Goal: Task Accomplishment & Management: Manage account settings

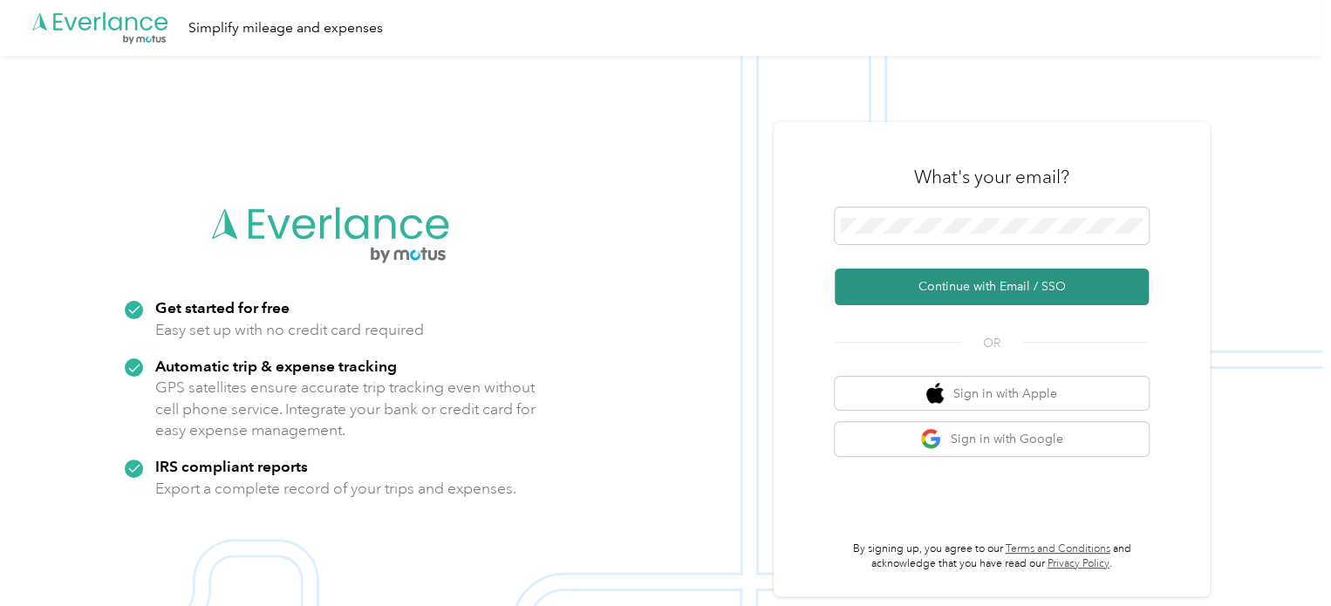
click at [925, 276] on button "Continue with Email / SSO" at bounding box center [991, 287] width 314 height 37
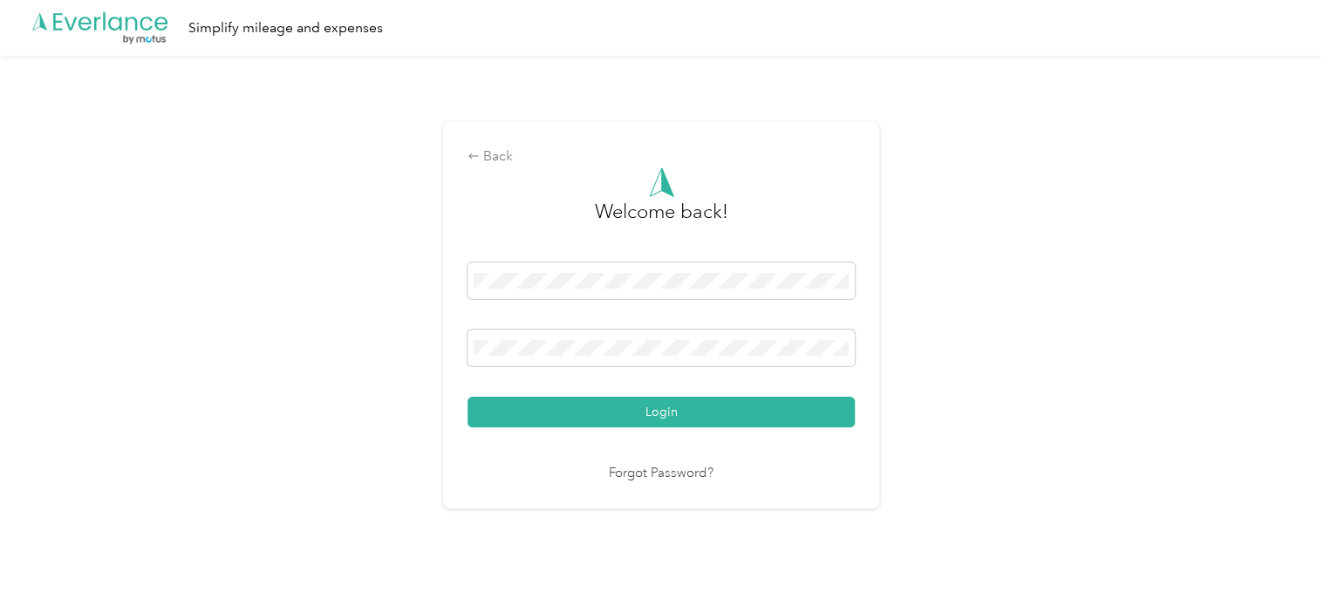
click at [467, 397] on button "Login" at bounding box center [660, 412] width 387 height 31
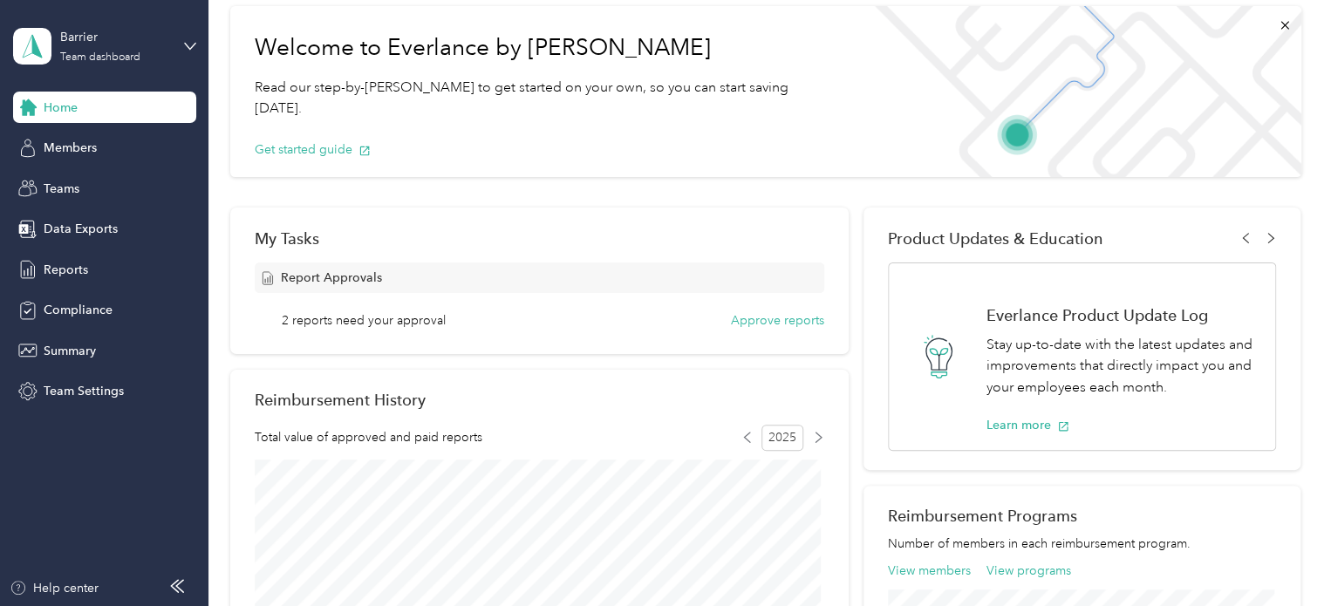
scroll to position [84, 0]
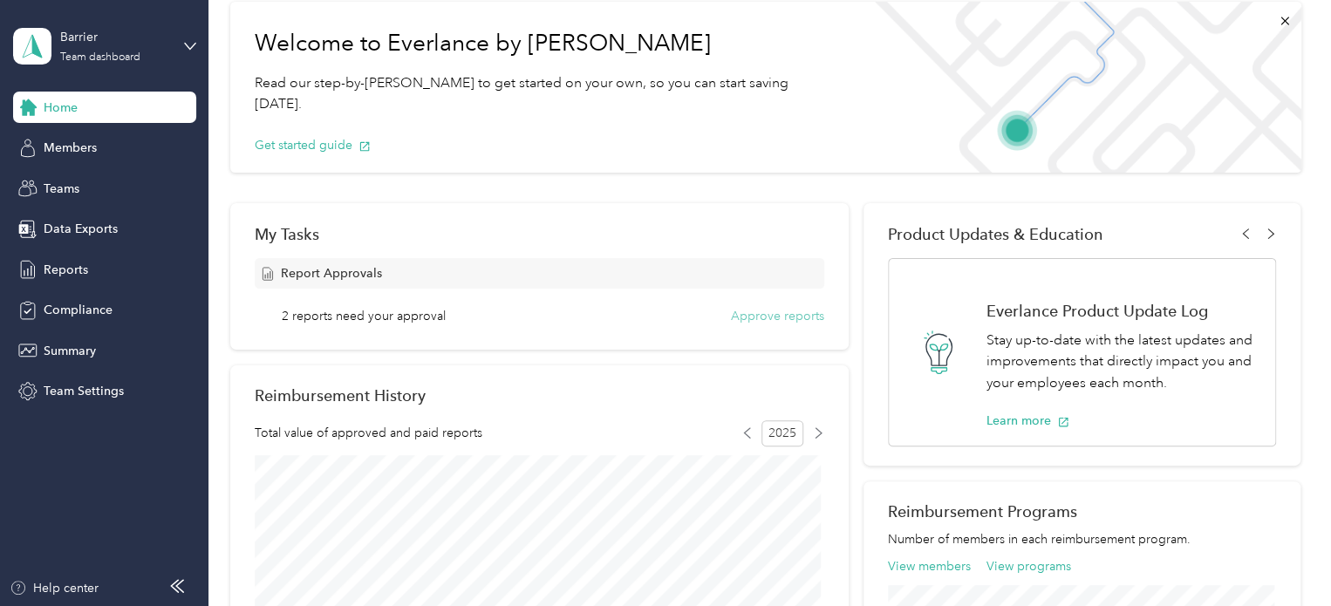
click at [769, 324] on button "Approve reports" at bounding box center [777, 316] width 93 height 18
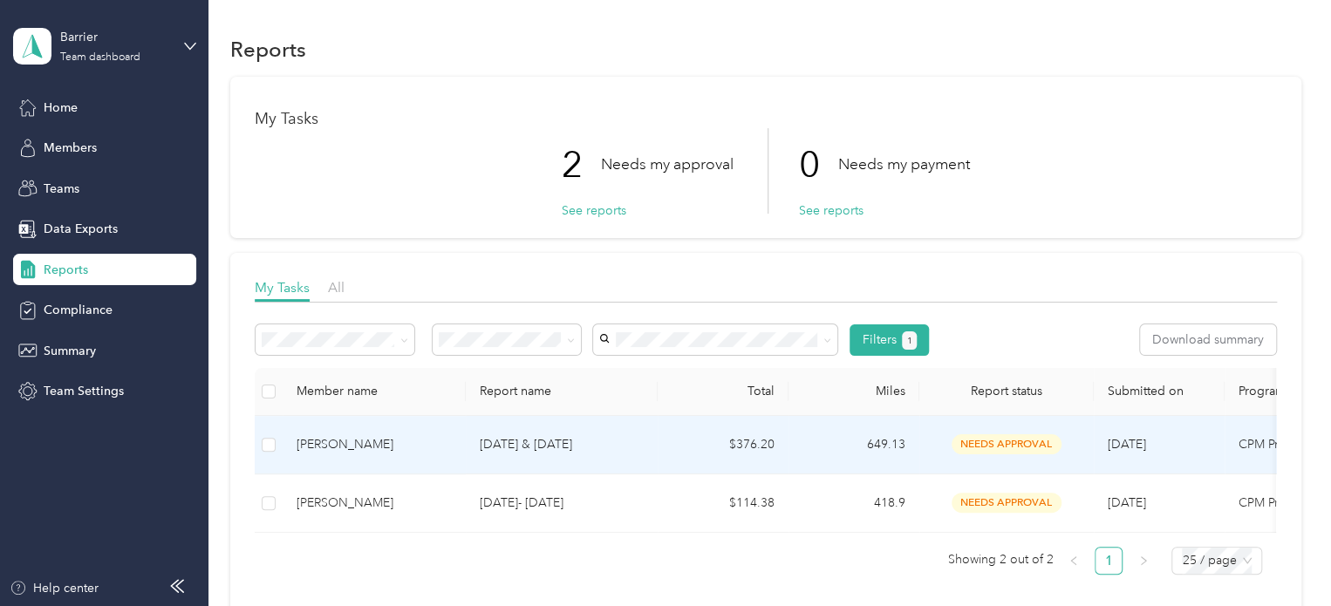
click at [276, 448] on td at bounding box center [269, 445] width 28 height 58
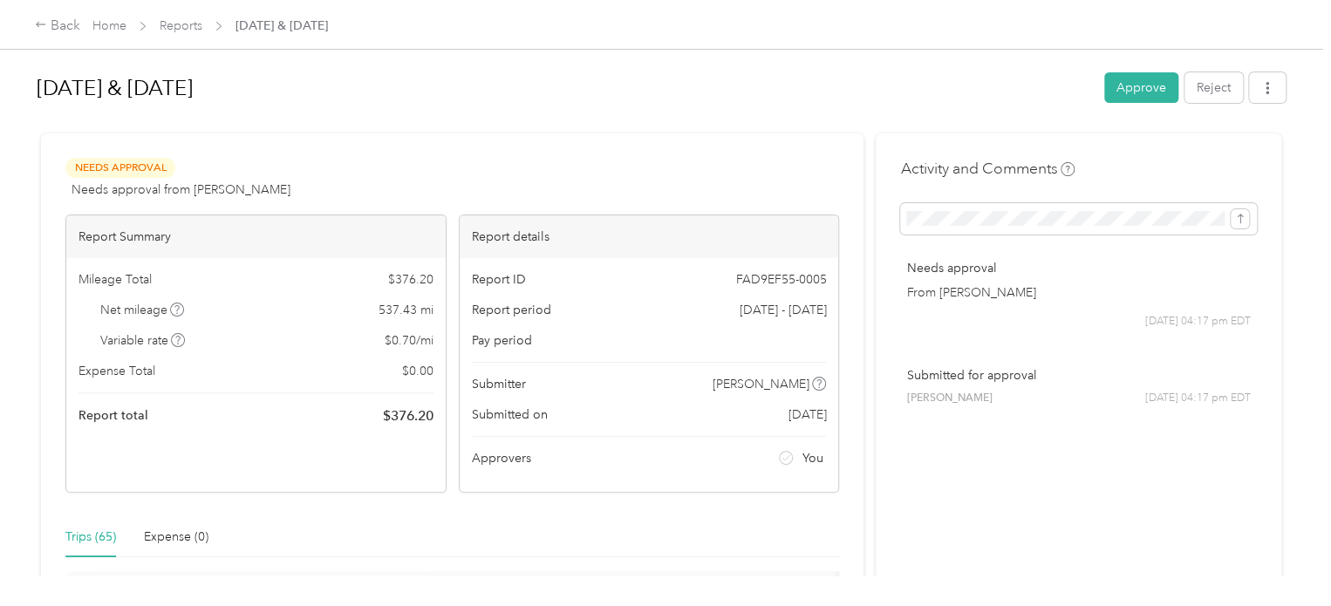
click at [93, 540] on div "Trips (65)" at bounding box center [90, 537] width 51 height 19
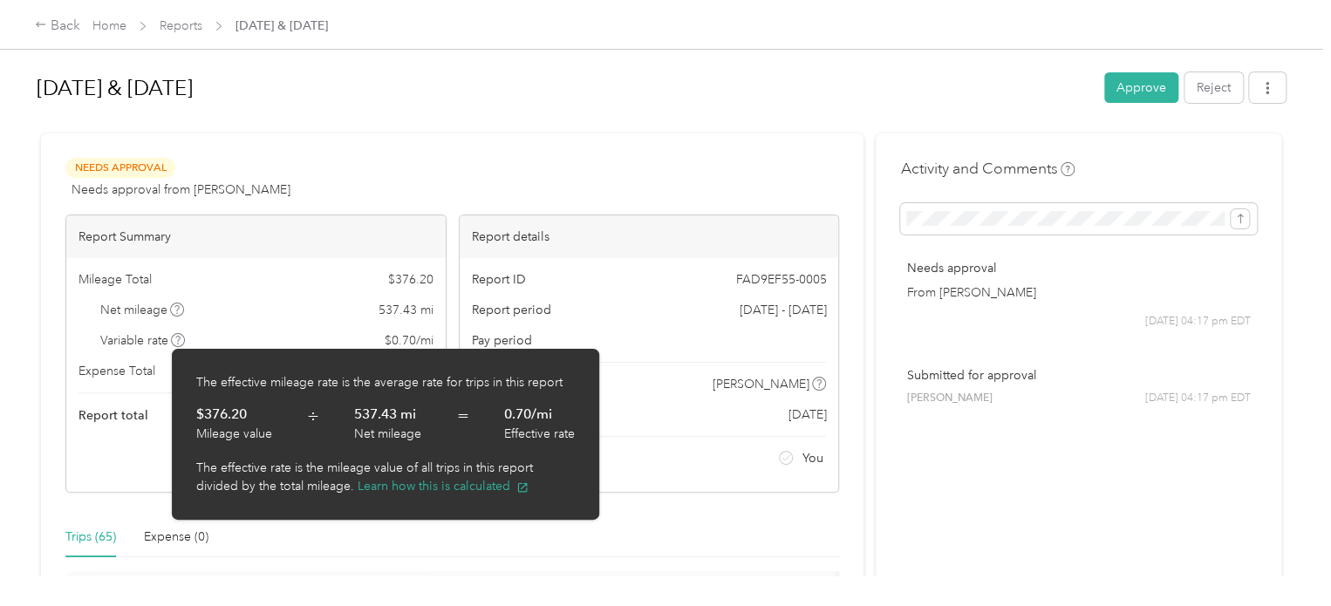
click at [234, 419] on p "$376.20" at bounding box center [221, 415] width 51 height 22
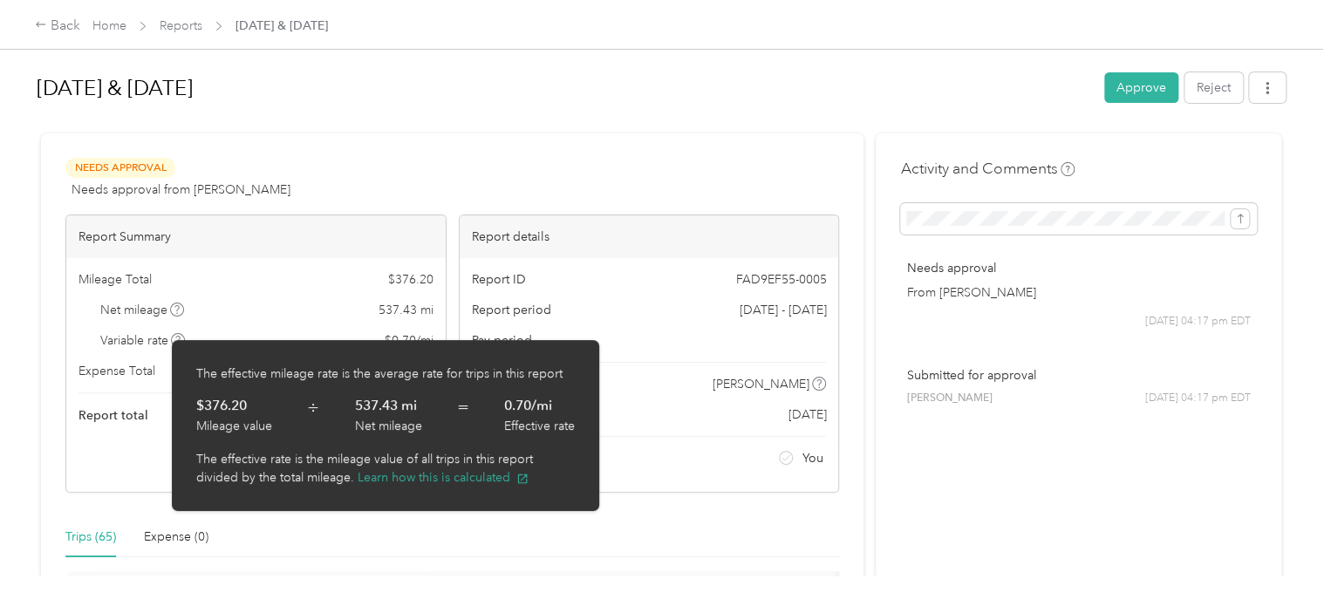
click at [91, 538] on div "Trips (65)" at bounding box center [90, 537] width 51 height 19
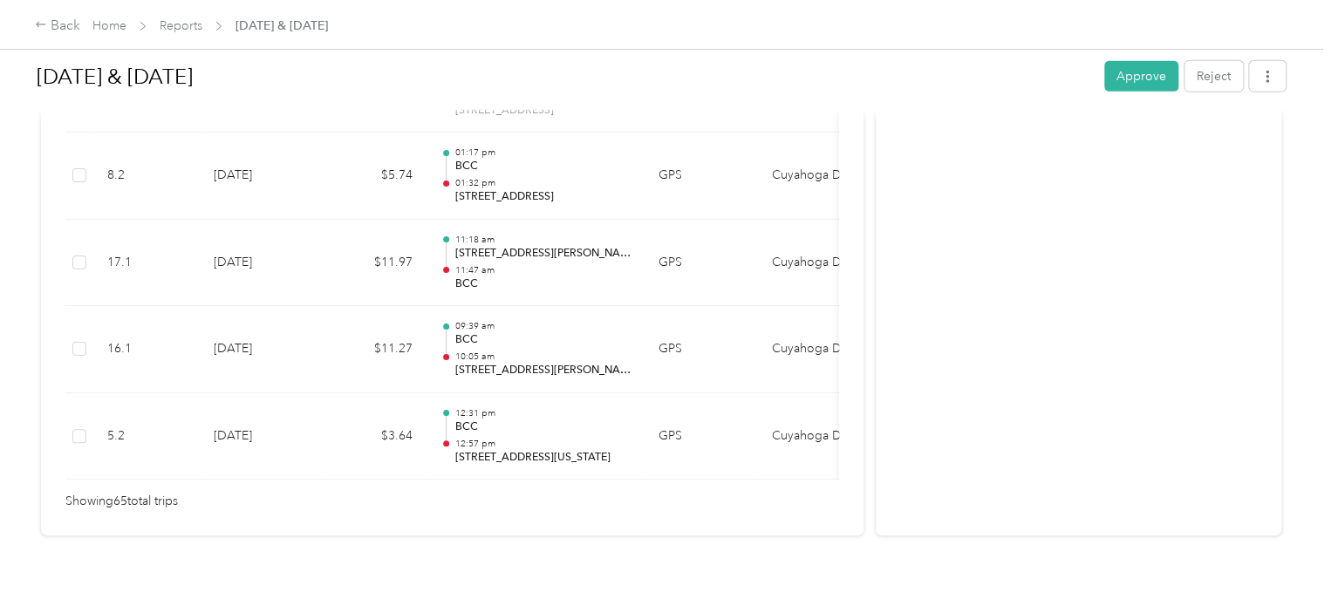
scroll to position [5754, 0]
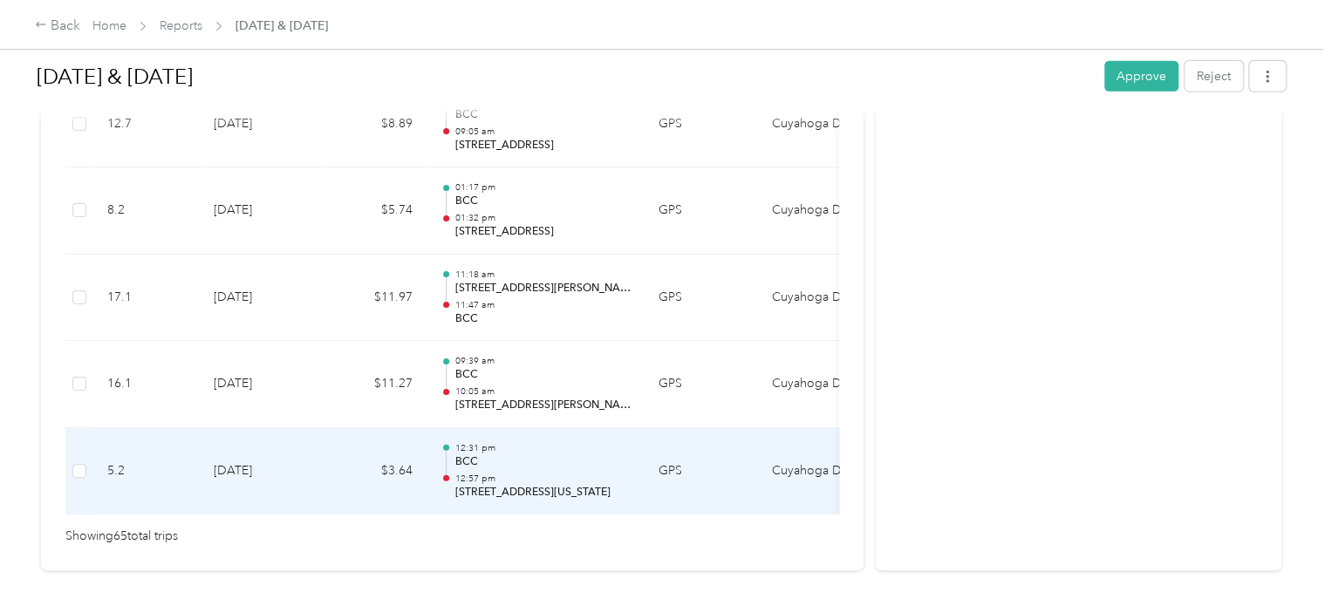
click at [351, 469] on td "$3.64" at bounding box center [374, 471] width 105 height 87
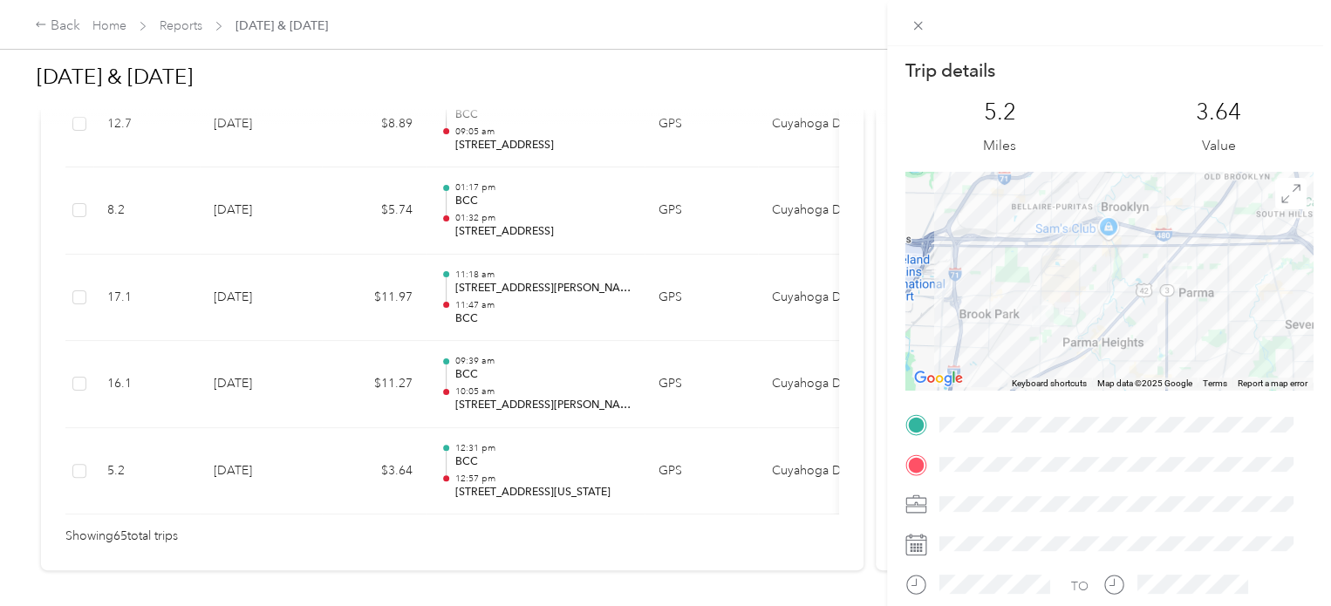
scroll to position [5719, 0]
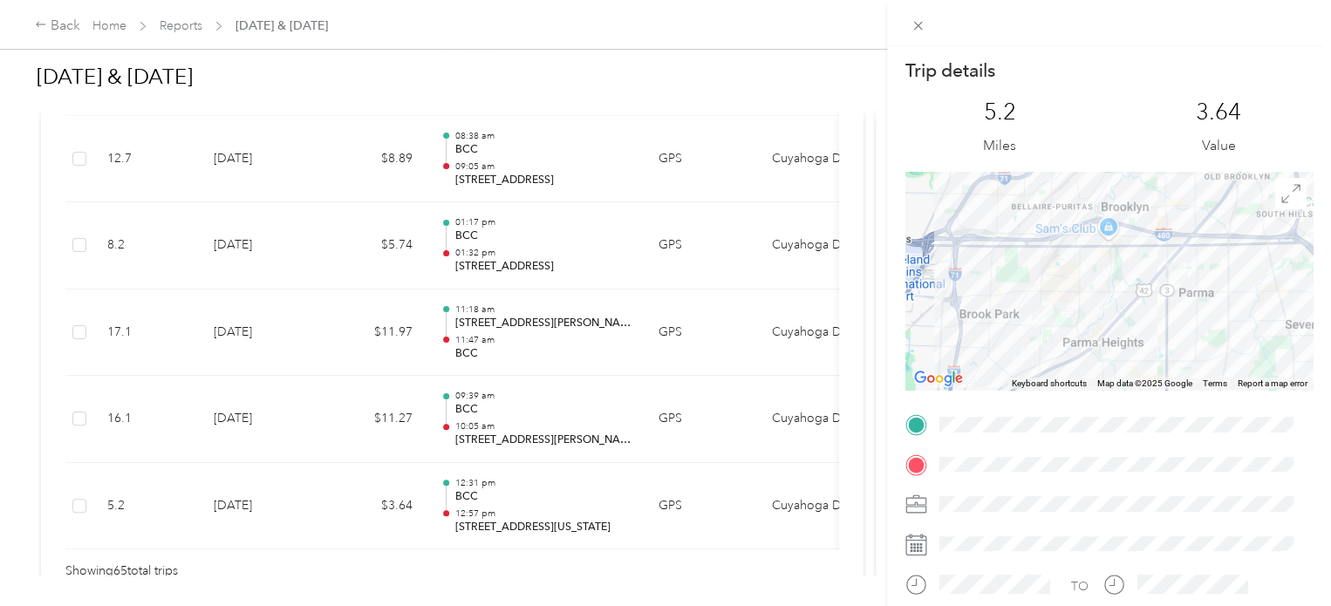
click at [388, 412] on div "Trip details This trip cannot be edited because it is either under review, appr…" at bounding box center [665, 303] width 1331 height 606
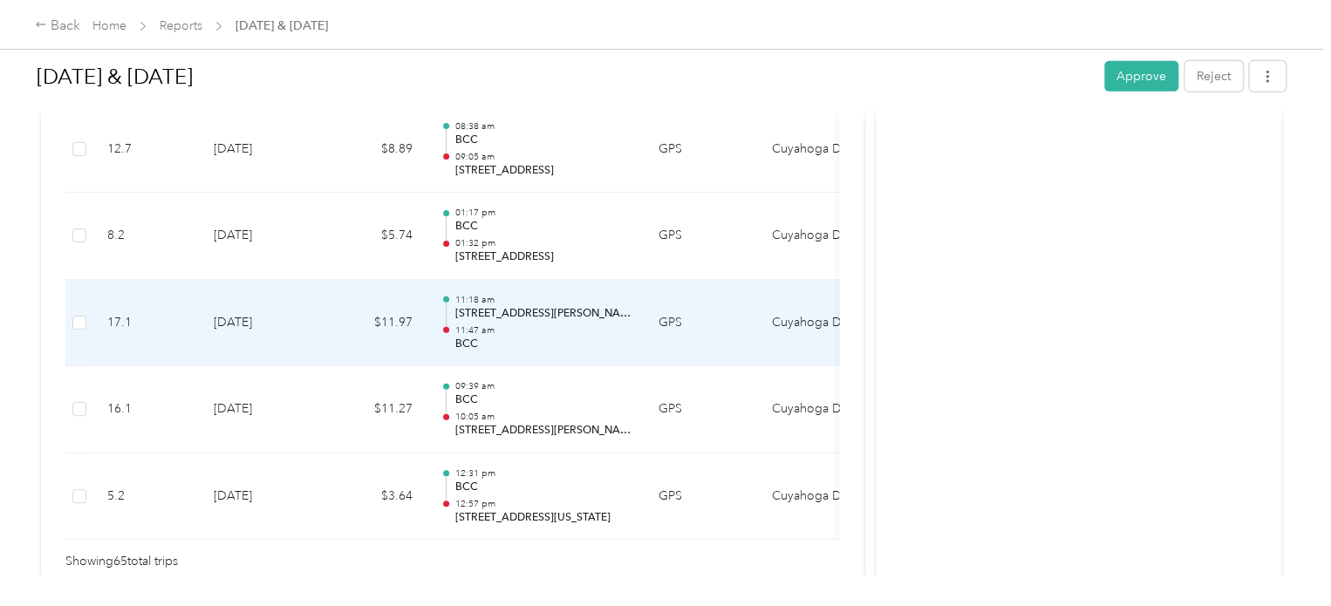
scroll to position [5732, 0]
click at [415, 276] on td "$11.97" at bounding box center [374, 319] width 105 height 87
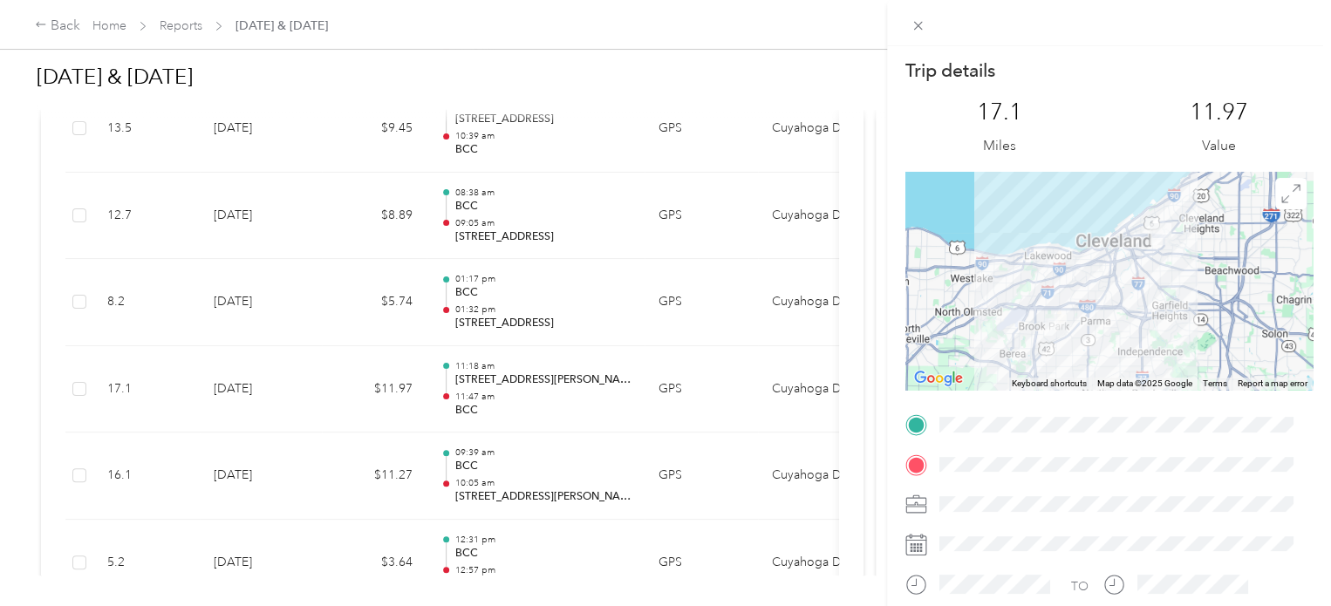
scroll to position [5628, 0]
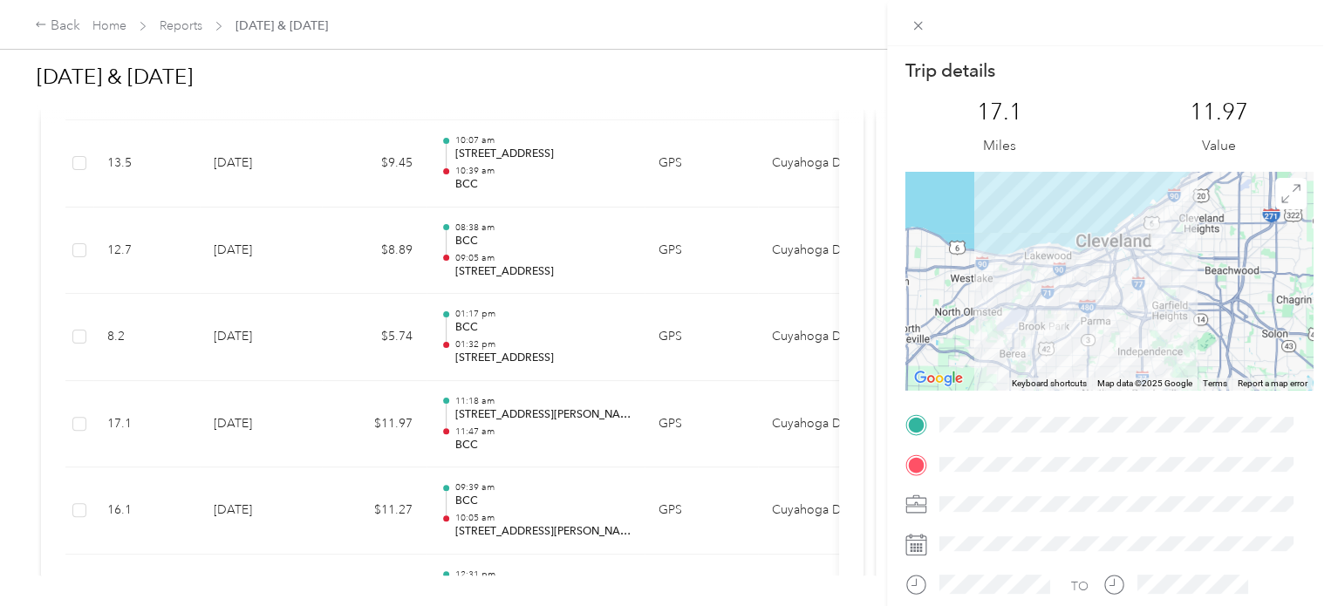
click at [574, 287] on div "Trip details This trip cannot be edited because it is either under review, appr…" at bounding box center [665, 303] width 1331 height 606
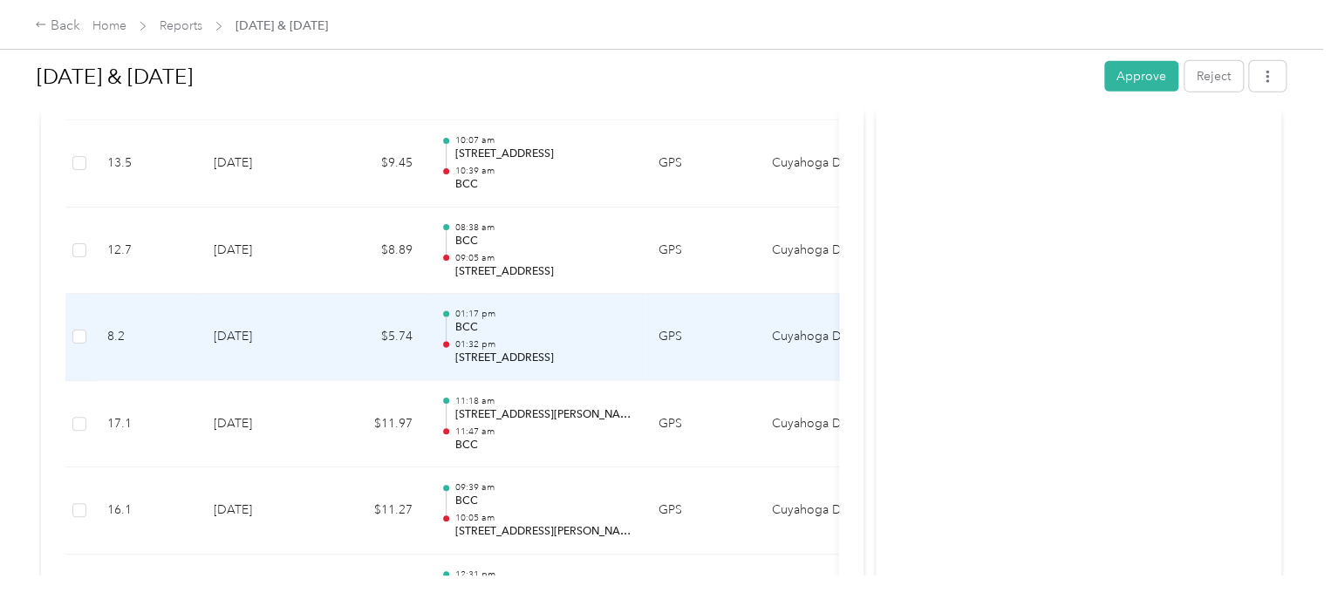
click at [574, 294] on td "01:17 pm BCC 01:32 pm [STREET_ADDRESS]" at bounding box center [535, 337] width 218 height 87
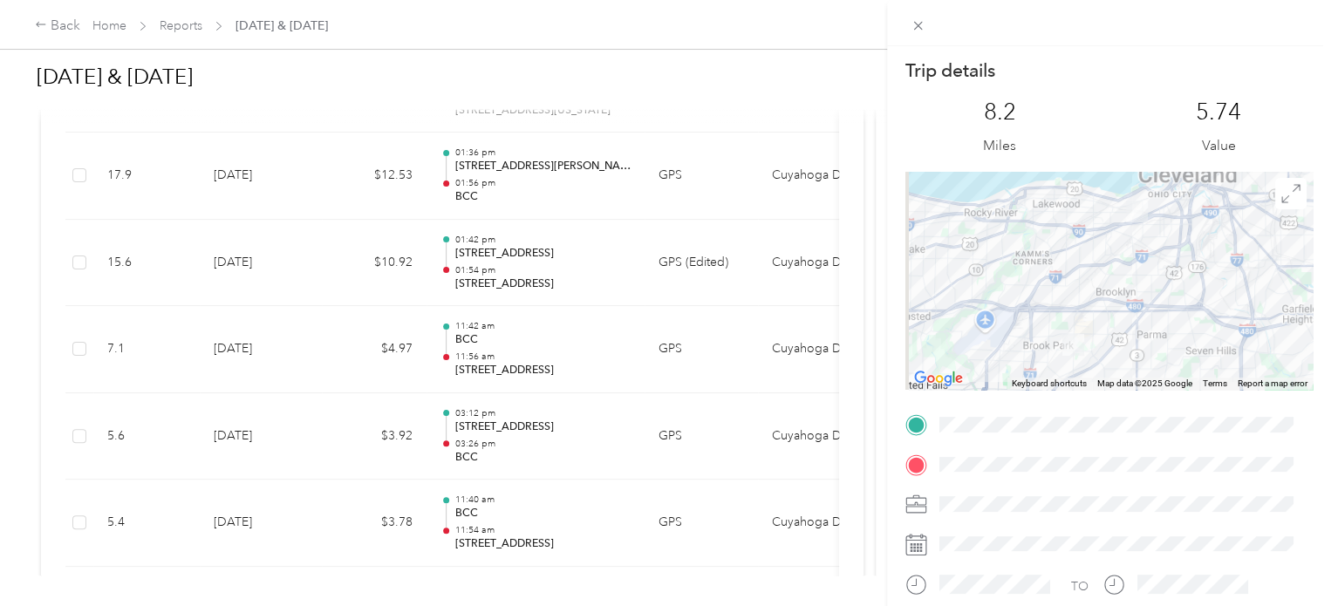
scroll to position [2489, 0]
click at [865, 381] on div "Trip details This trip cannot be edited because it is either under review, appr…" at bounding box center [665, 303] width 1331 height 606
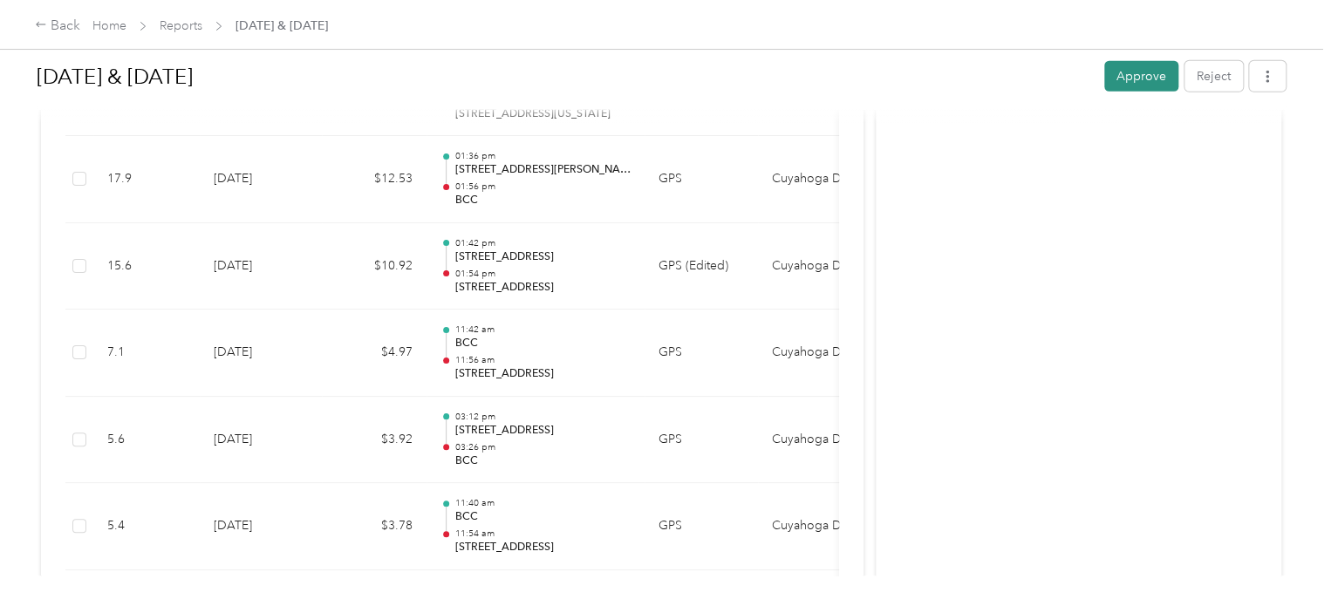
click at [1120, 86] on button "Approve" at bounding box center [1141, 76] width 74 height 31
click at [63, 22] on div "Back" at bounding box center [57, 26] width 45 height 21
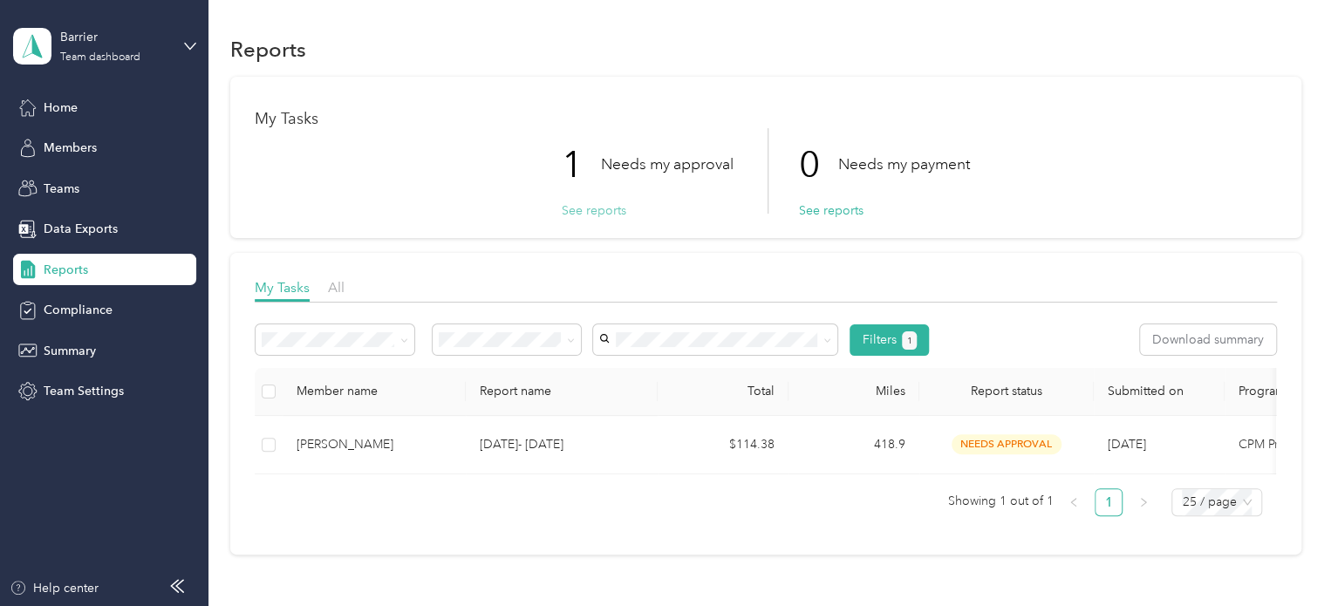
click at [580, 204] on button "See reports" at bounding box center [594, 210] width 65 height 18
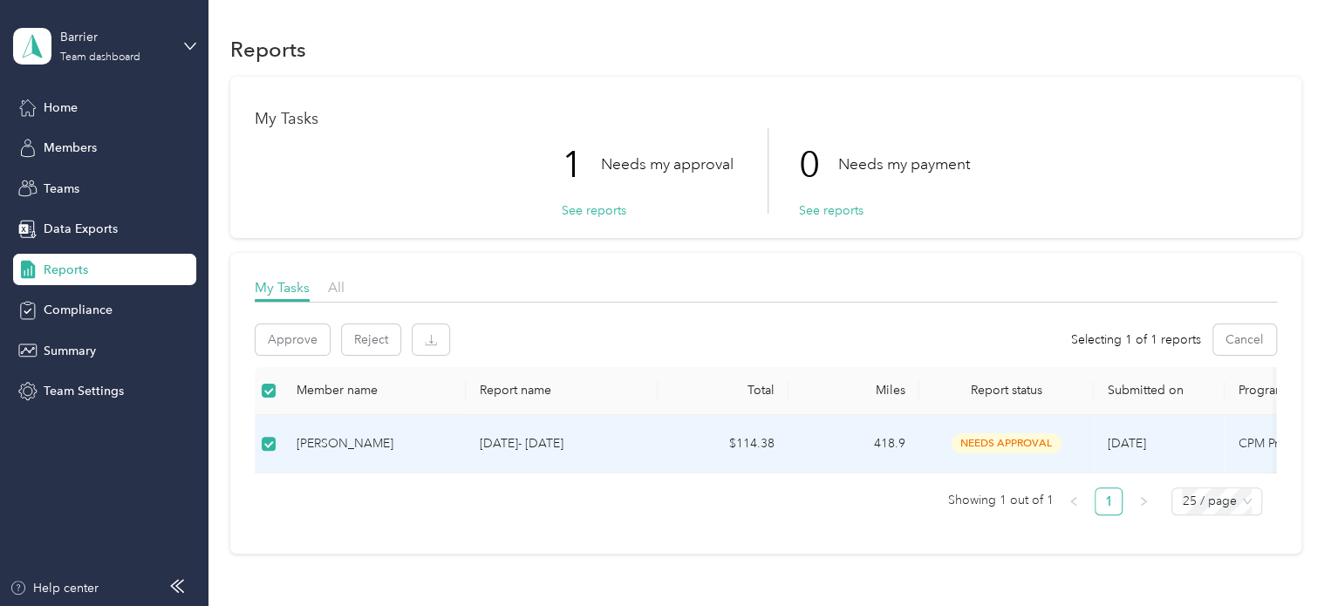
click at [346, 440] on div "[PERSON_NAME]" at bounding box center [373, 443] width 155 height 19
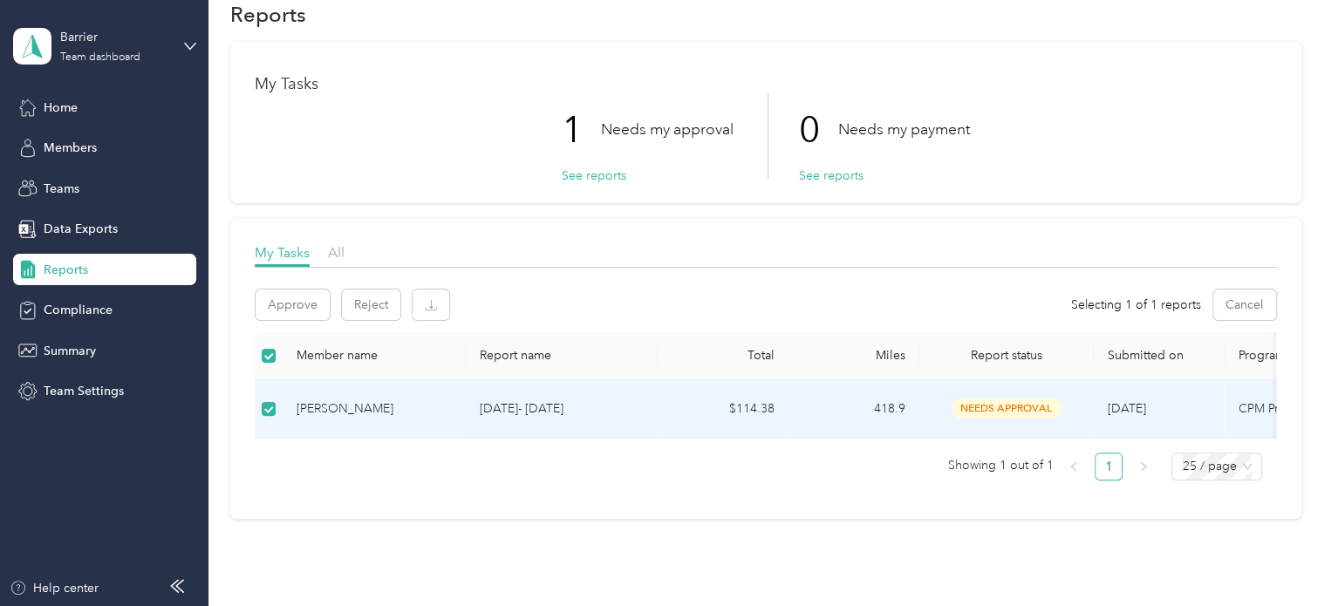
scroll to position [70, 0]
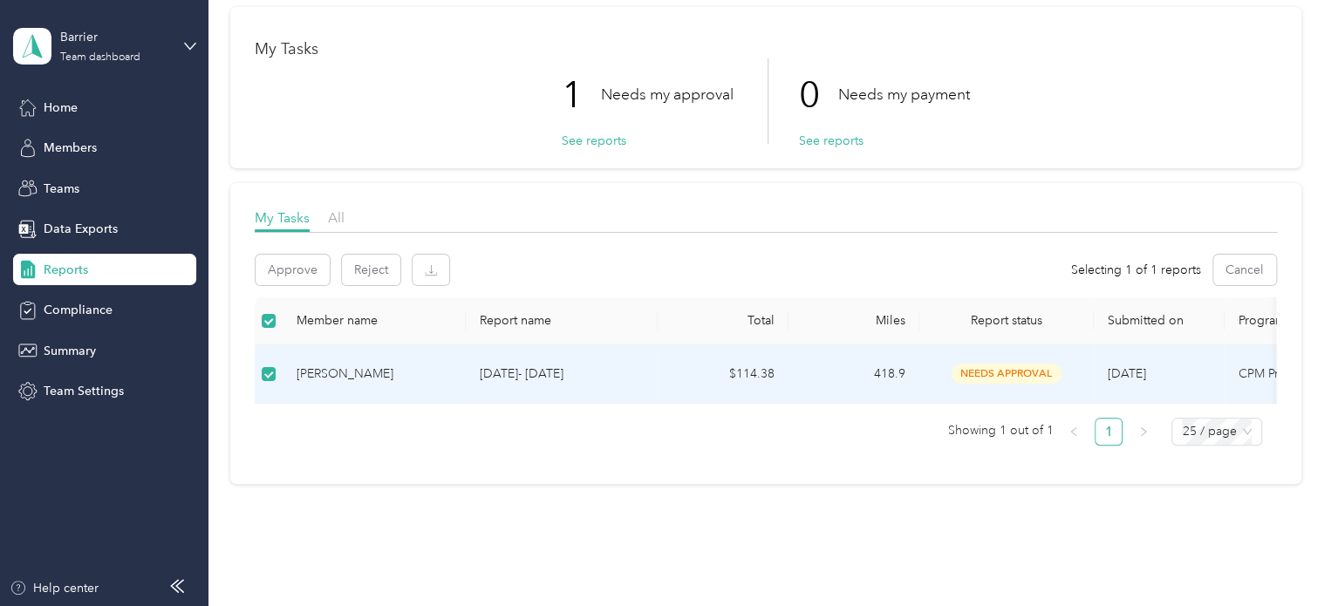
click at [661, 364] on td "$114.38" at bounding box center [722, 374] width 131 height 58
click at [317, 372] on div "[PERSON_NAME]" at bounding box center [373, 373] width 155 height 19
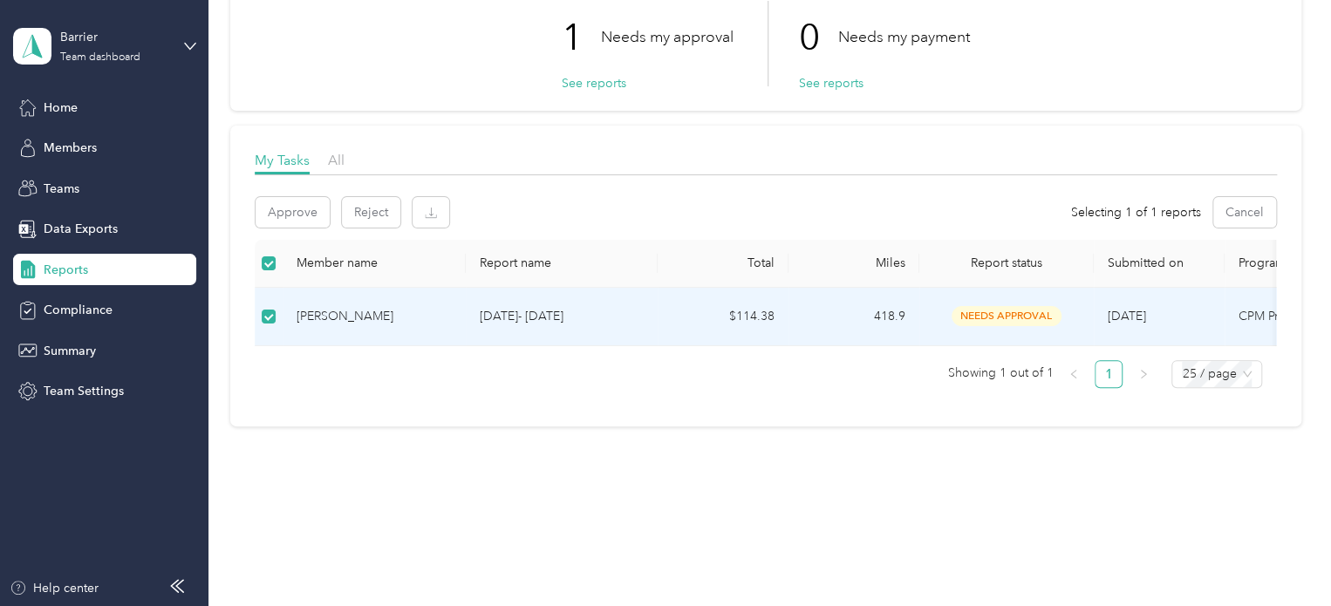
scroll to position [140, 0]
click at [331, 307] on div "[PERSON_NAME]" at bounding box center [373, 316] width 155 height 19
click at [583, 74] on button "See reports" at bounding box center [594, 83] width 65 height 18
click at [584, 74] on button "See reports" at bounding box center [594, 83] width 65 height 18
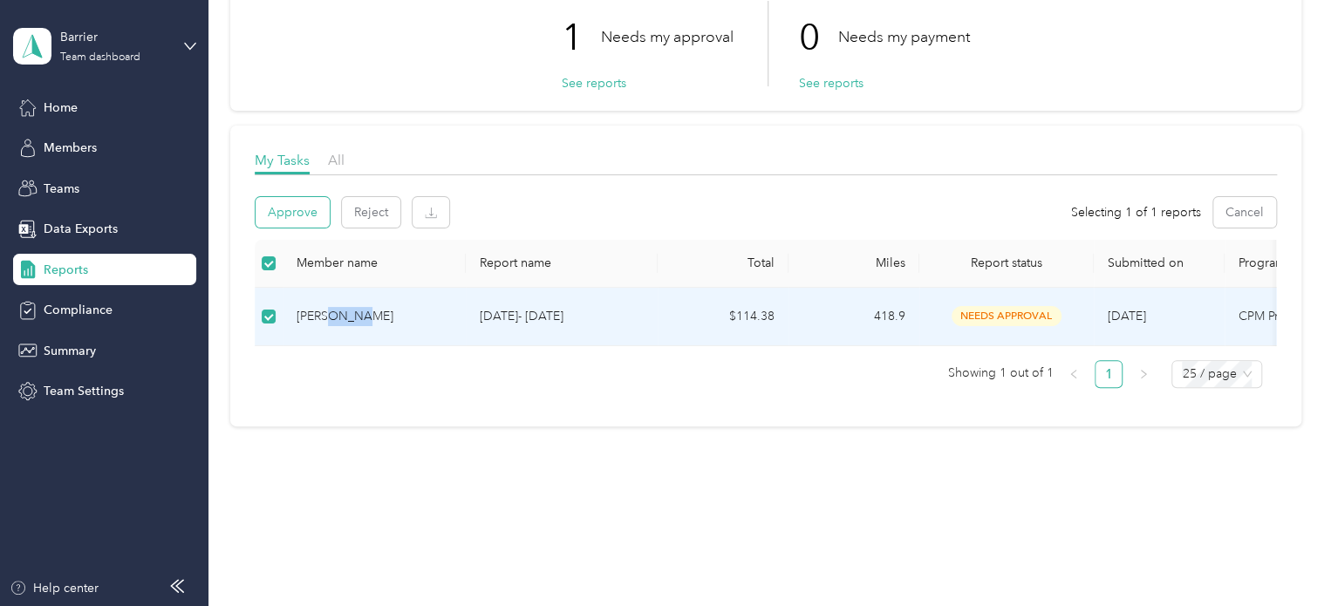
drag, startPoint x: 293, startPoint y: 194, endPoint x: 269, endPoint y: 202, distance: 25.6
click at [269, 202] on button "Approve" at bounding box center [292, 212] width 74 height 31
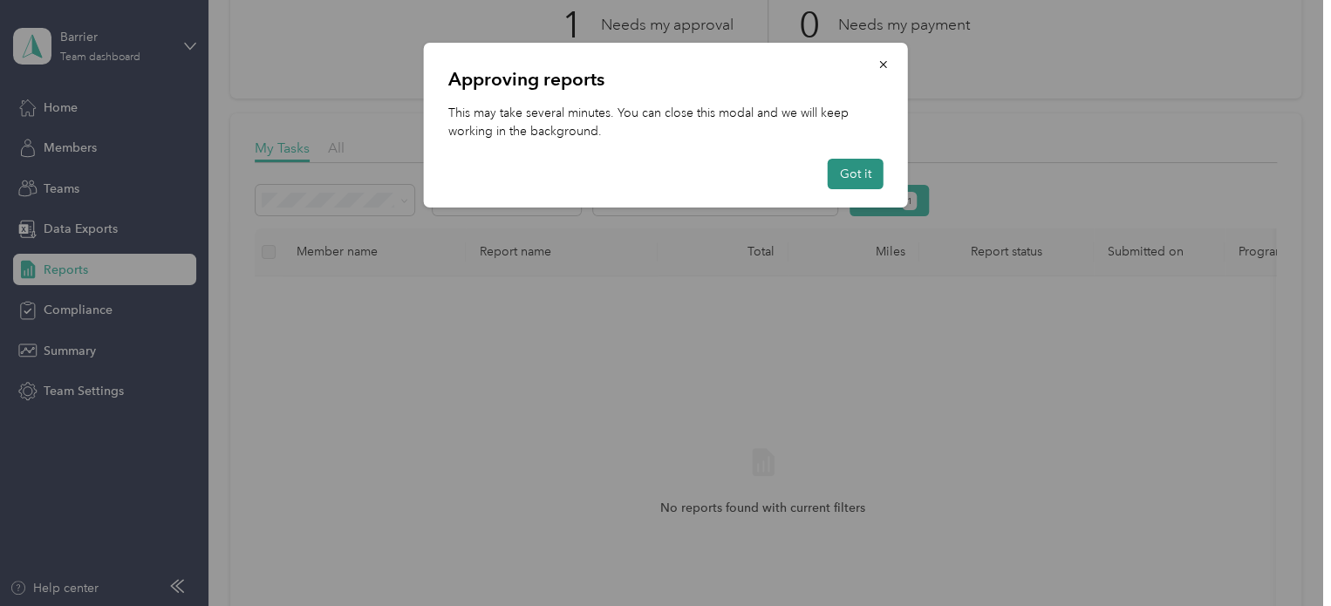
click at [844, 174] on button "Got it" at bounding box center [856, 174] width 56 height 31
